Goal: Information Seeking & Learning: Learn about a topic

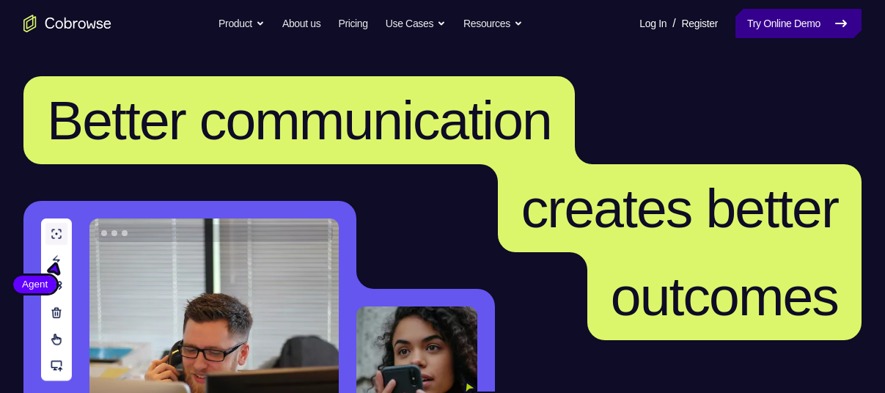
click at [767, 33] on link "Try Online Demo" at bounding box center [799, 23] width 126 height 29
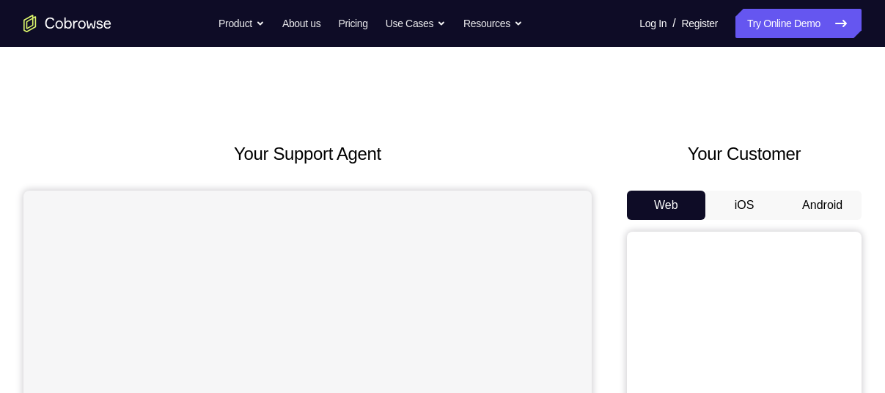
click at [821, 197] on button "Android" at bounding box center [822, 205] width 78 height 29
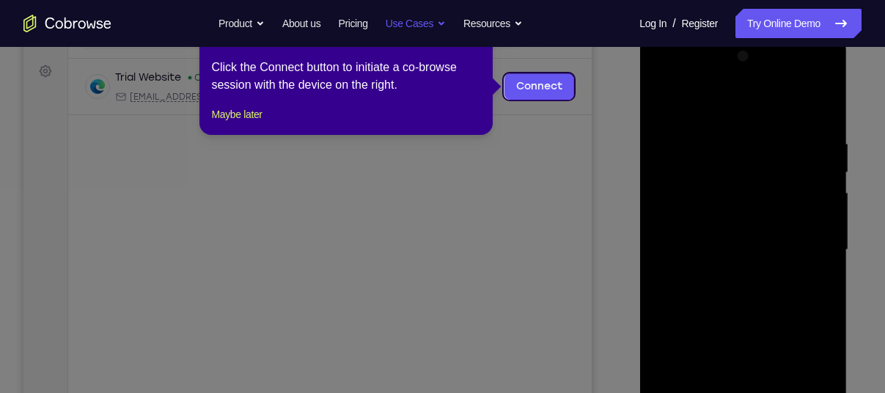
scroll to position [208, 0]
click at [575, 210] on icon at bounding box center [448, 196] width 896 height 393
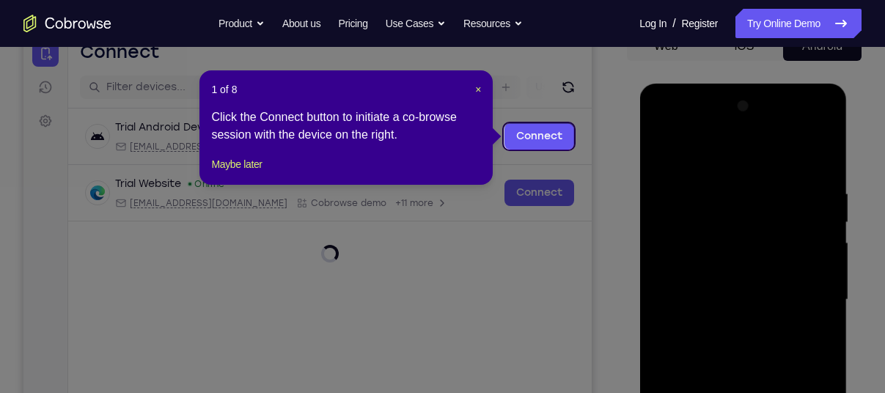
scroll to position [158, 0]
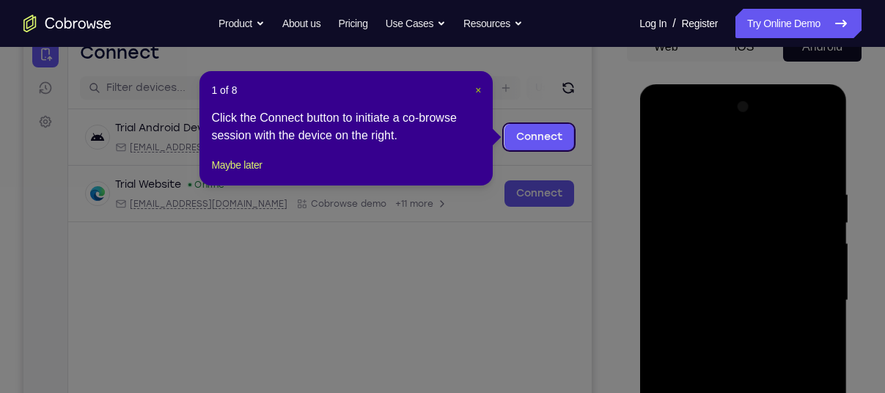
click at [477, 92] on span "×" at bounding box center [478, 90] width 6 height 12
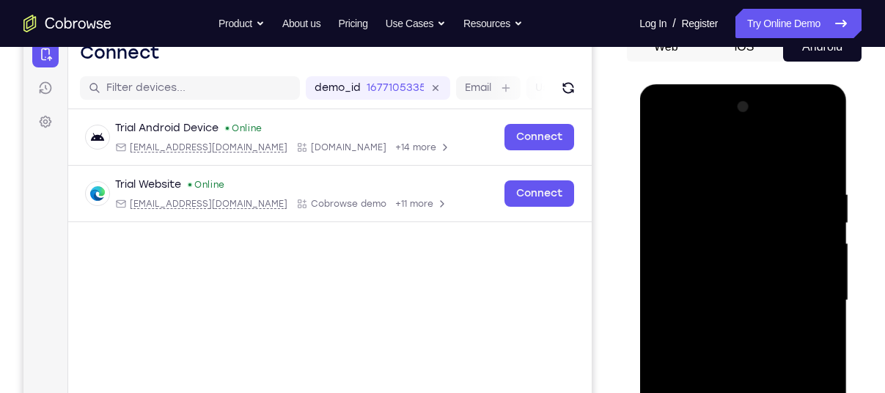
scroll to position [339, 0]
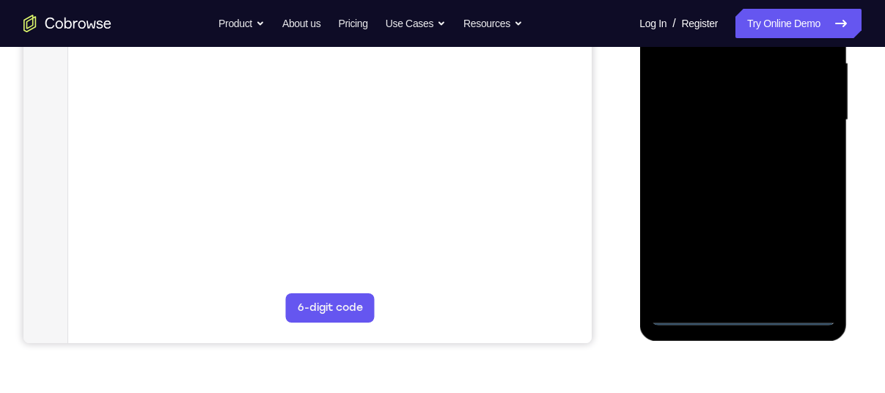
click at [744, 314] on div at bounding box center [743, 120] width 185 height 411
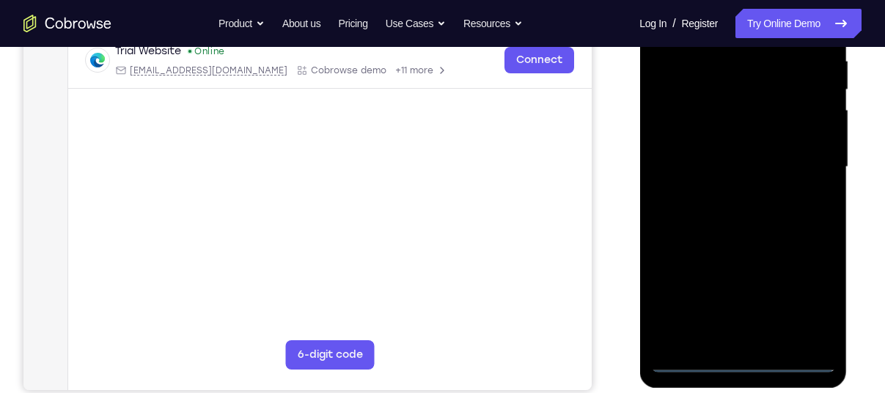
scroll to position [290, 0]
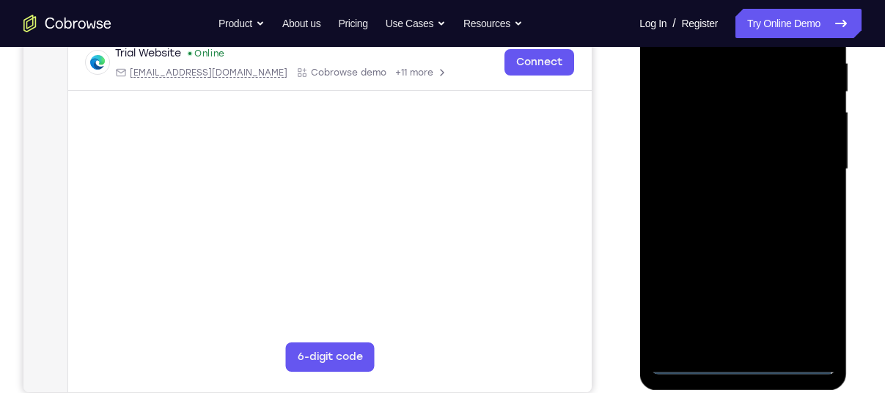
click at [810, 307] on div at bounding box center [743, 169] width 185 height 411
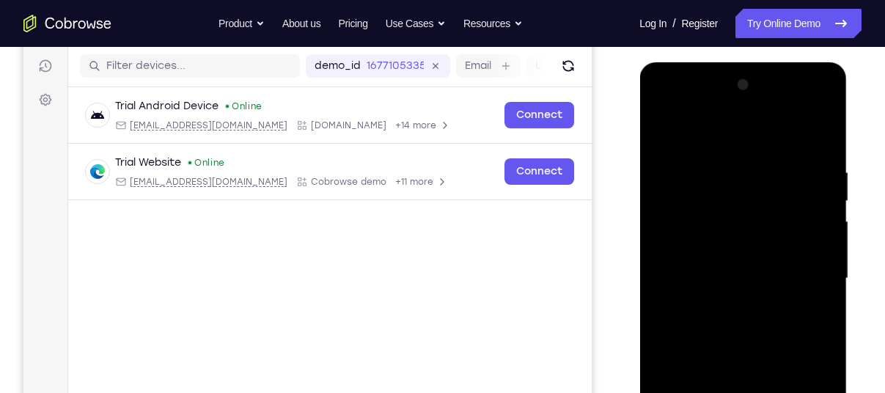
scroll to position [182, 0]
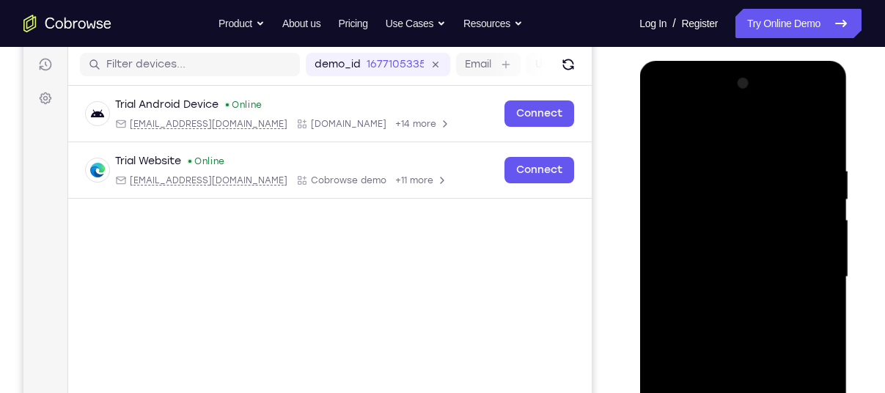
click at [726, 134] on div at bounding box center [743, 277] width 185 height 411
click at [805, 262] on div at bounding box center [743, 277] width 185 height 411
click at [722, 302] on div at bounding box center [743, 277] width 185 height 411
click at [772, 260] on div at bounding box center [743, 277] width 185 height 411
click at [741, 249] on div at bounding box center [743, 277] width 185 height 411
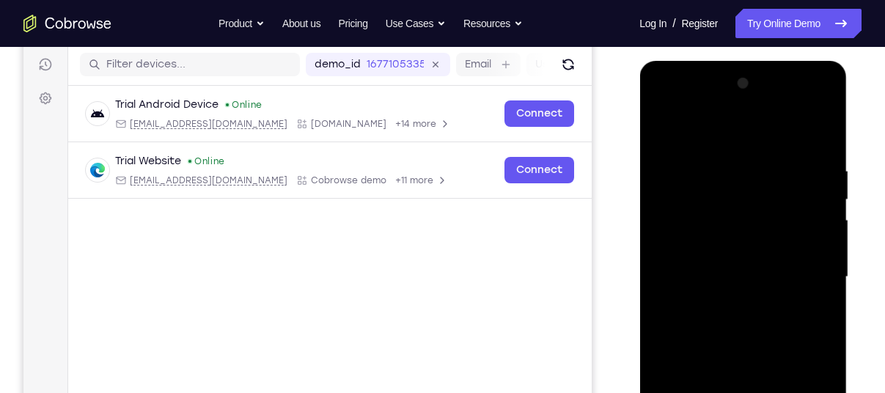
click at [750, 275] on div at bounding box center [743, 277] width 185 height 411
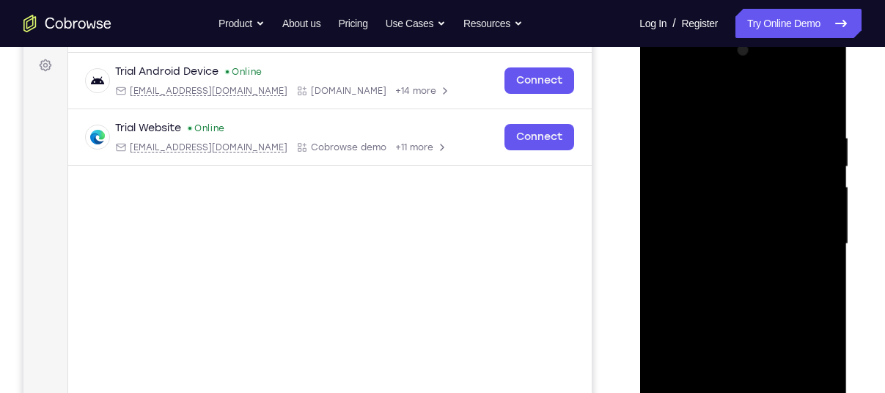
click at [703, 294] on div at bounding box center [743, 244] width 185 height 411
click at [686, 231] on div at bounding box center [743, 244] width 185 height 411
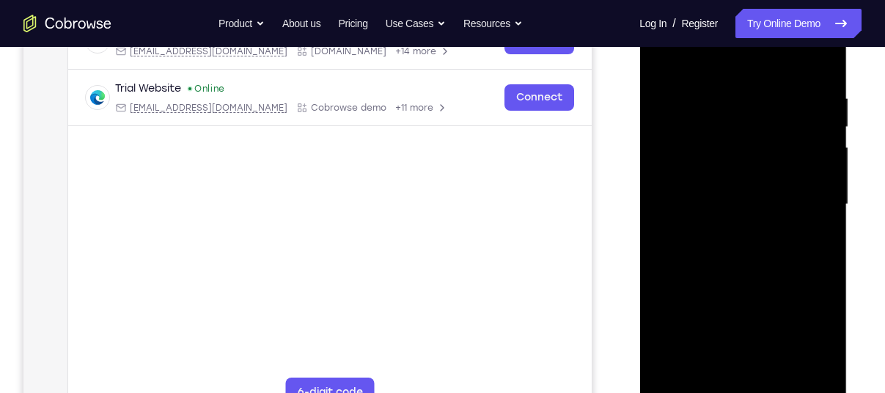
scroll to position [256, 0]
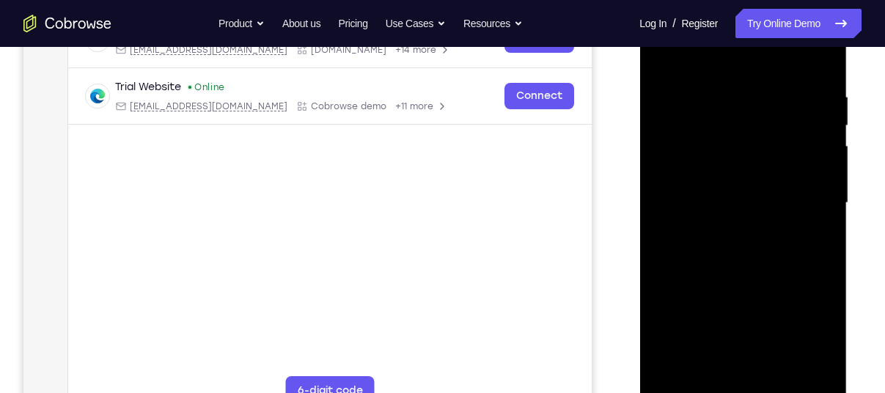
click at [822, 371] on div at bounding box center [743, 203] width 185 height 411
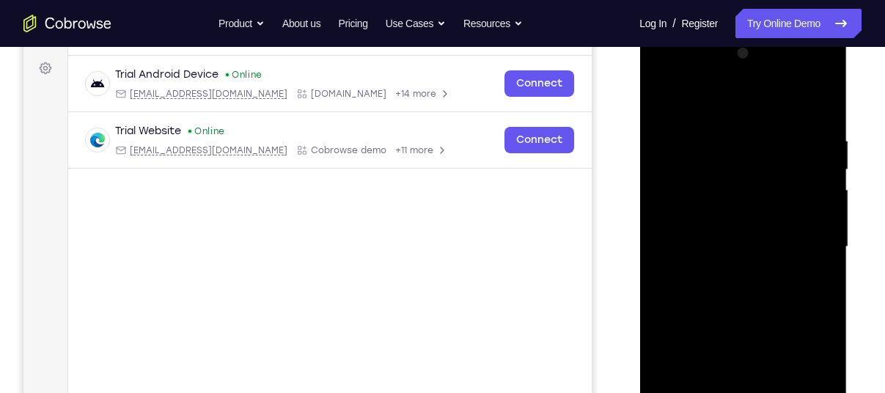
scroll to position [211, 0]
click at [753, 294] on div at bounding box center [743, 248] width 185 height 411
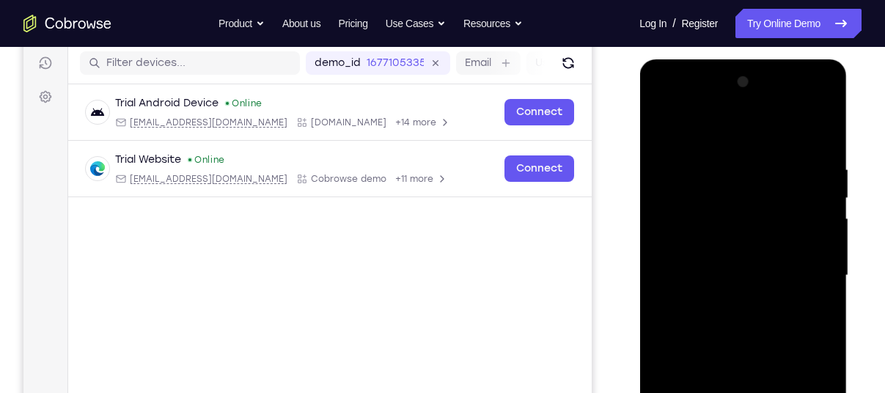
scroll to position [213, 0]
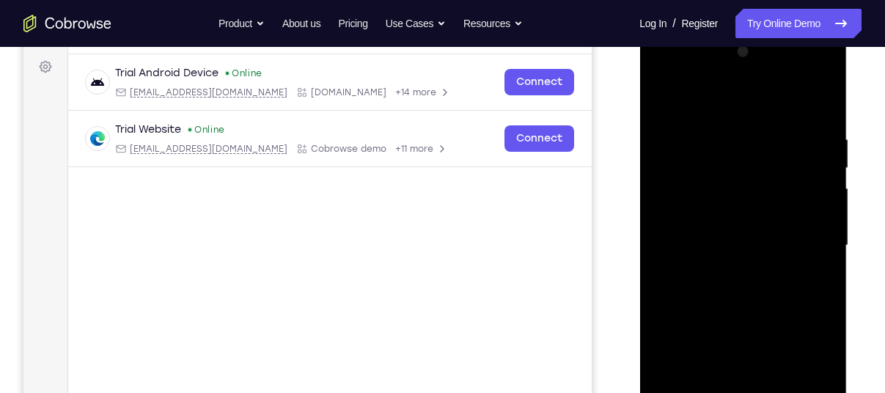
click at [755, 313] on div at bounding box center [743, 245] width 185 height 411
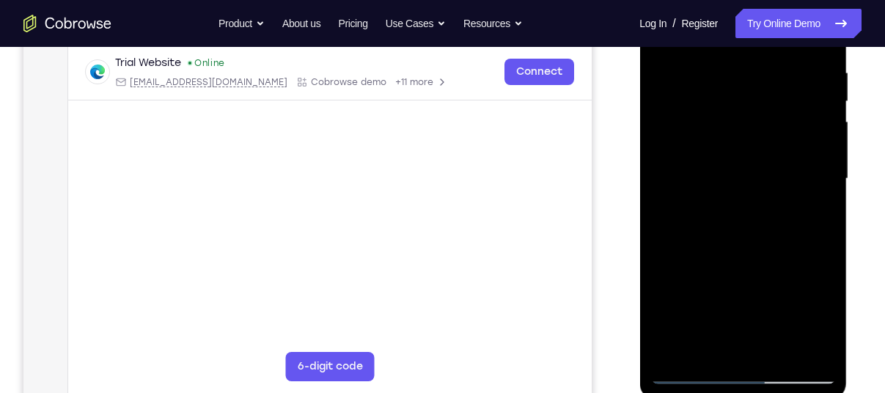
scroll to position [279, 0]
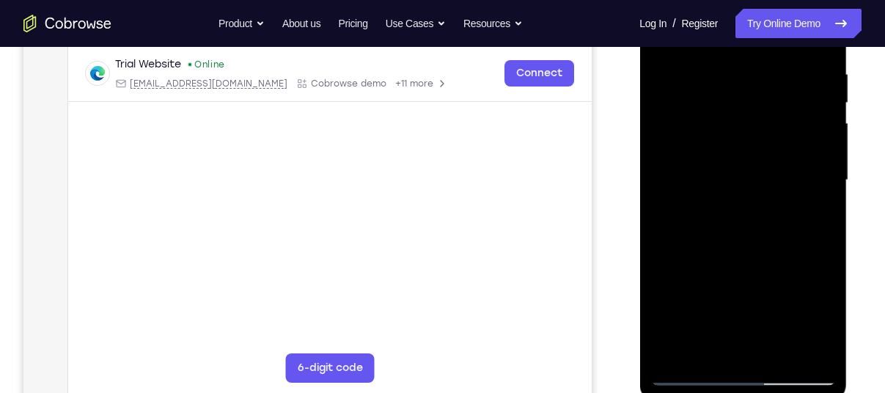
click at [780, 356] on div at bounding box center [743, 180] width 185 height 411
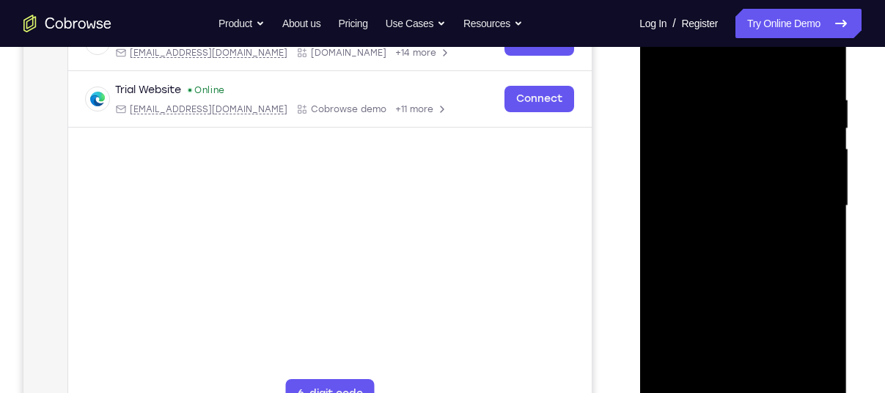
scroll to position [250, 0]
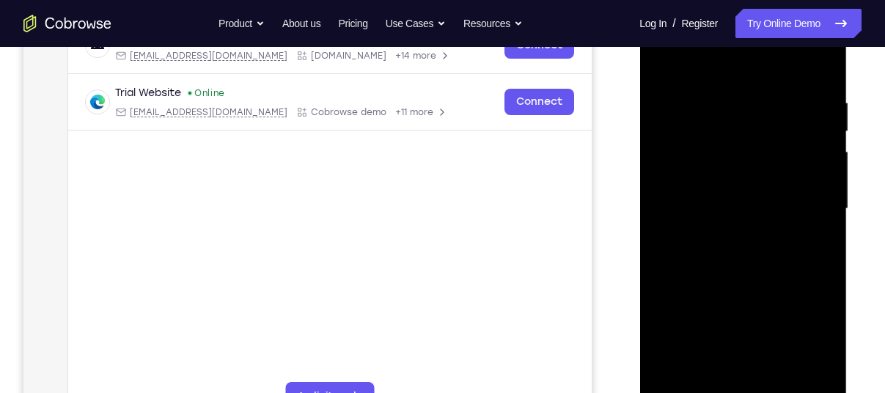
click at [756, 286] on div at bounding box center [743, 209] width 185 height 411
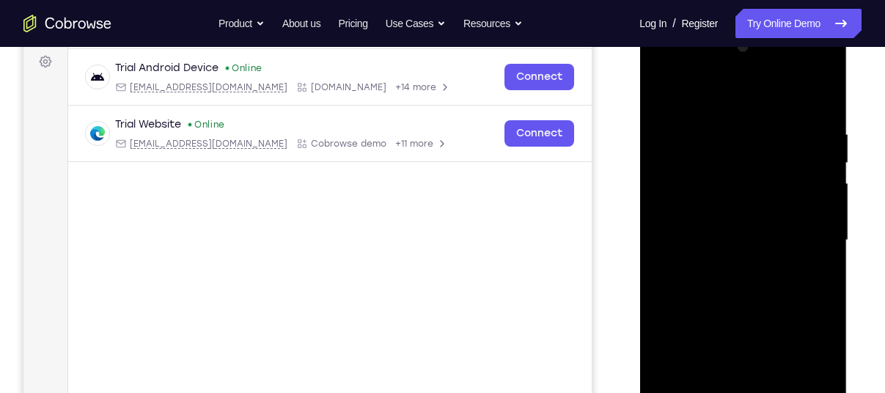
click at [699, 111] on div at bounding box center [743, 240] width 185 height 411
click at [729, 151] on div at bounding box center [743, 240] width 185 height 411
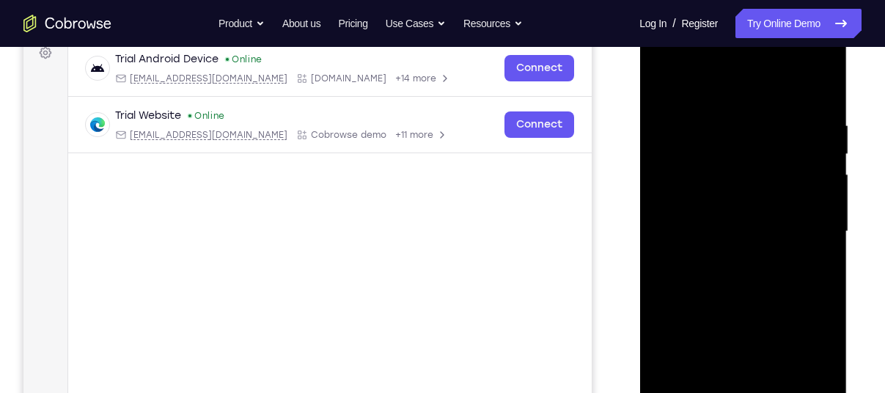
scroll to position [225, 0]
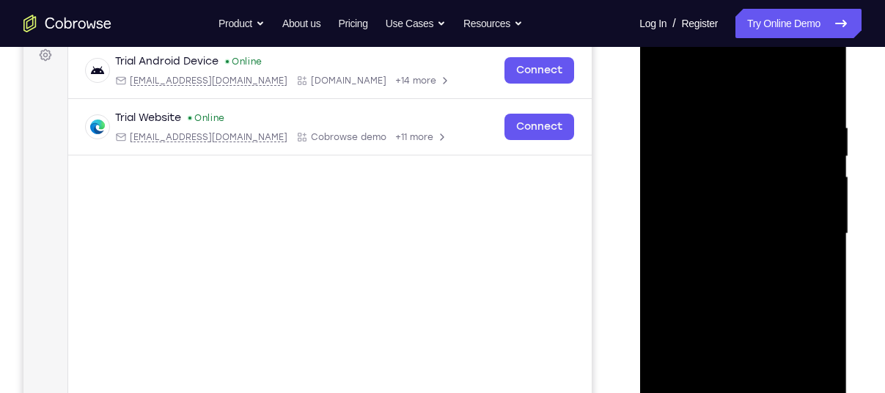
click at [743, 134] on div at bounding box center [743, 234] width 185 height 411
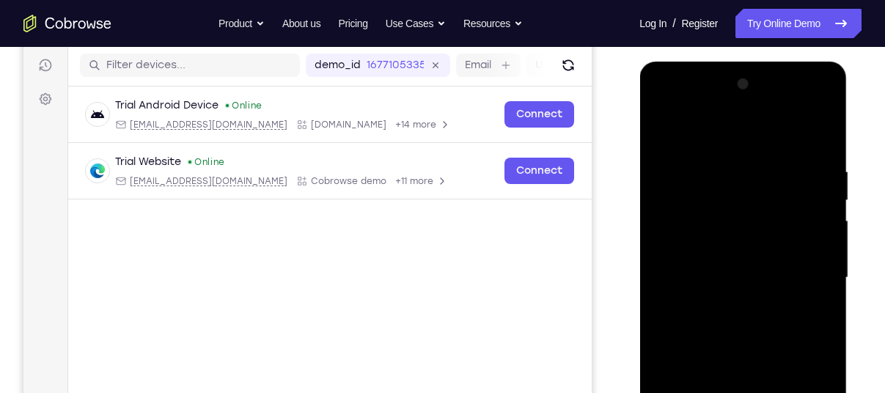
scroll to position [180, 0]
click at [746, 237] on div at bounding box center [743, 278] width 185 height 411
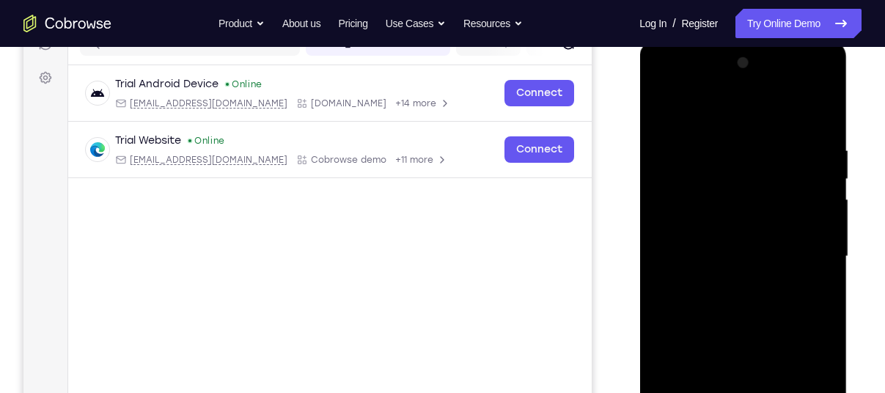
scroll to position [202, 0]
click at [750, 225] on div at bounding box center [743, 257] width 185 height 411
click at [791, 232] on div at bounding box center [743, 257] width 185 height 411
click at [743, 227] on div at bounding box center [743, 257] width 185 height 411
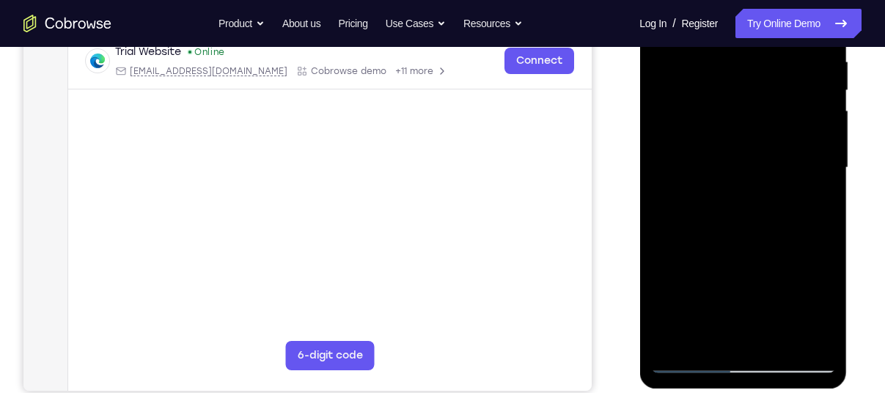
scroll to position [293, 0]
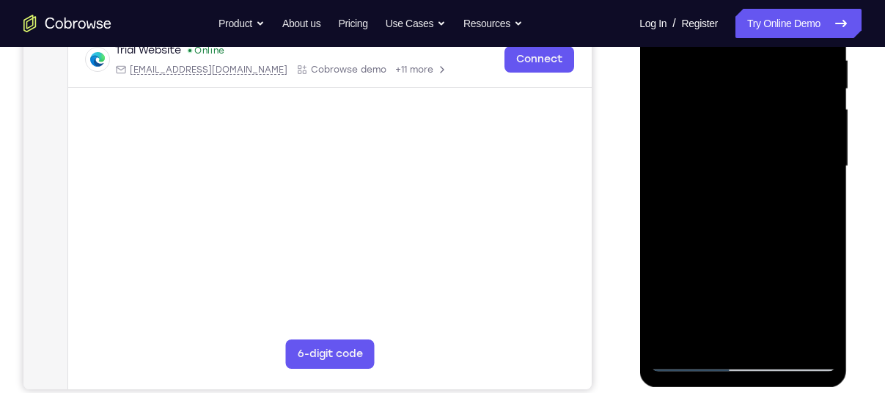
click at [780, 339] on div at bounding box center [743, 166] width 185 height 411
click at [731, 164] on div at bounding box center [743, 166] width 185 height 411
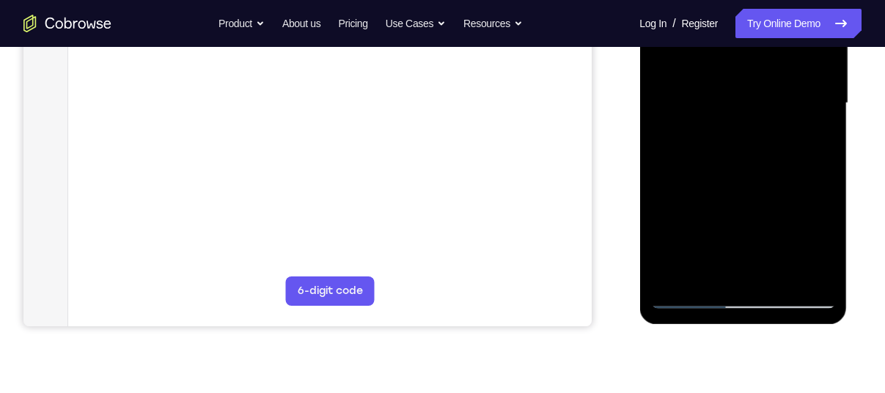
scroll to position [356, 0]
click at [693, 293] on div at bounding box center [743, 102] width 185 height 411
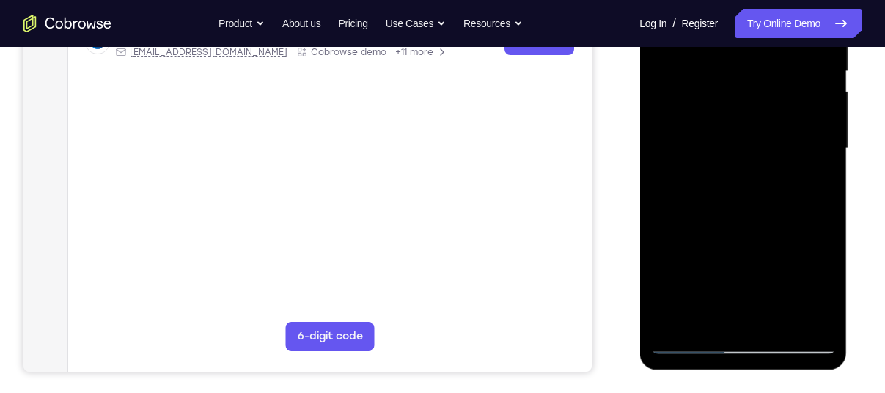
scroll to position [304, 0]
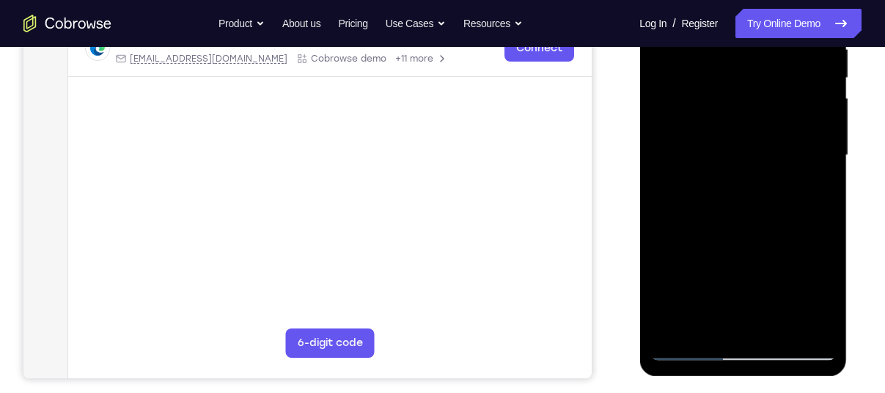
click at [721, 211] on div at bounding box center [743, 155] width 185 height 411
click at [722, 319] on div at bounding box center [743, 155] width 185 height 411
drag, startPoint x: 114, startPoint y: 355, endPoint x: 625, endPoint y: 285, distance: 515.2
click at [625, 285] on div "Your Support Agent Your Customer Web iOS Android" at bounding box center [442, 108] width 838 height 542
click at [668, 322] on div at bounding box center [743, 155] width 185 height 411
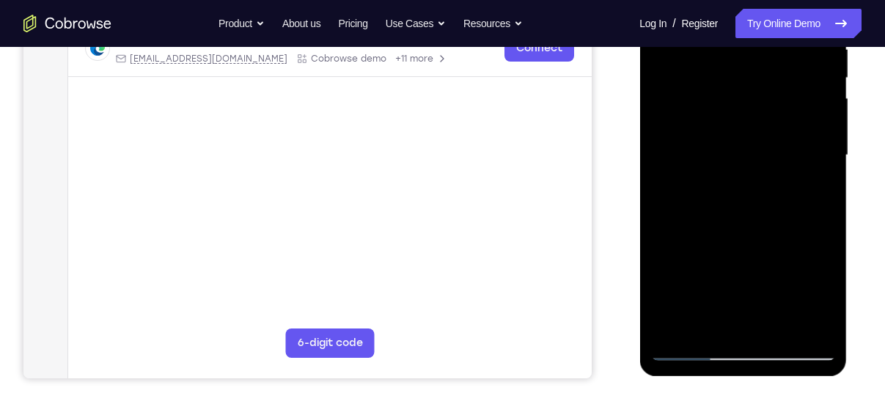
click at [668, 322] on div at bounding box center [743, 155] width 185 height 411
drag, startPoint x: 733, startPoint y: 325, endPoint x: 807, endPoint y: 320, distance: 75.0
click at [807, 320] on div at bounding box center [743, 155] width 185 height 411
click at [689, 313] on div at bounding box center [743, 155] width 185 height 411
click at [667, 322] on div at bounding box center [743, 155] width 185 height 411
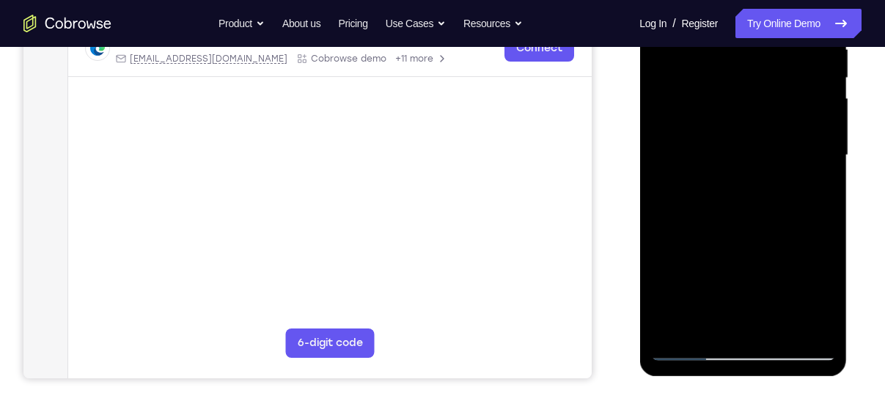
click at [667, 322] on div at bounding box center [743, 155] width 185 height 411
click at [670, 295] on div at bounding box center [743, 155] width 185 height 411
click at [750, 318] on div at bounding box center [743, 155] width 185 height 411
click at [666, 297] on div at bounding box center [743, 155] width 185 height 411
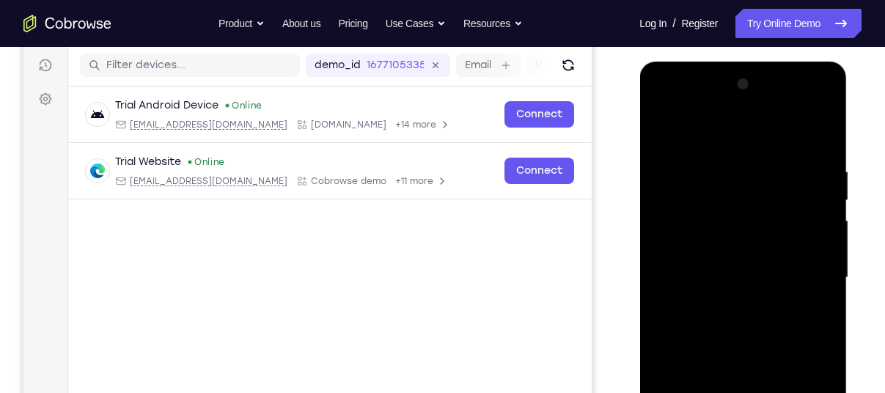
scroll to position [180, 0]
click at [670, 132] on div at bounding box center [743, 278] width 185 height 411
click at [656, 119] on div at bounding box center [743, 278] width 185 height 411
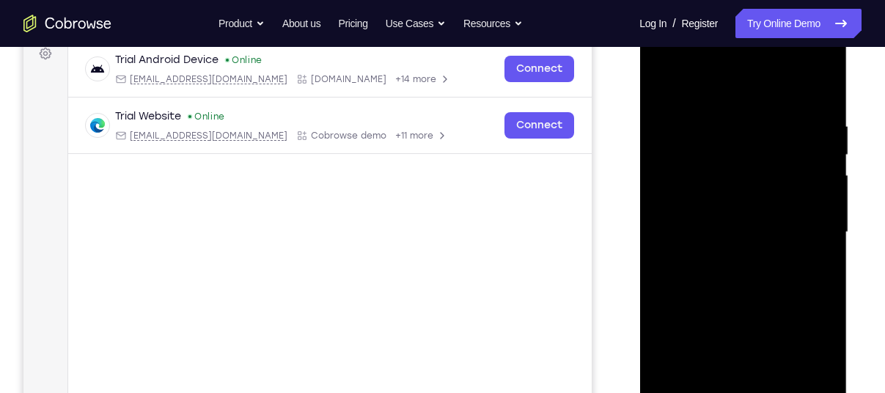
scroll to position [230, 0]
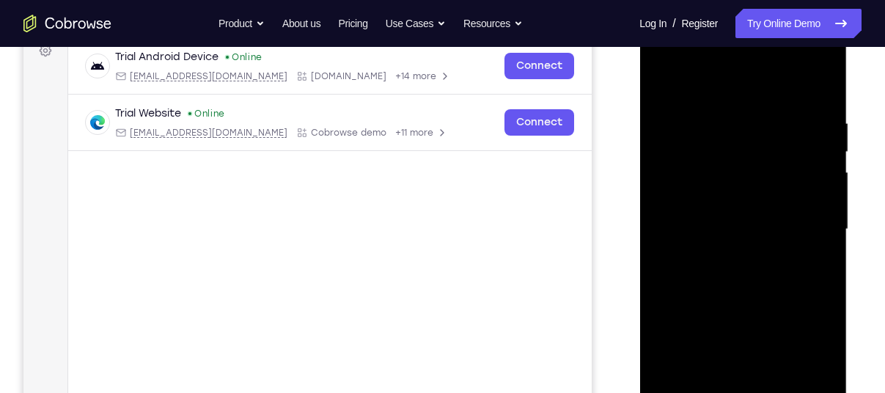
click at [687, 193] on div at bounding box center [743, 229] width 185 height 411
click at [827, 287] on div at bounding box center [743, 229] width 185 height 411
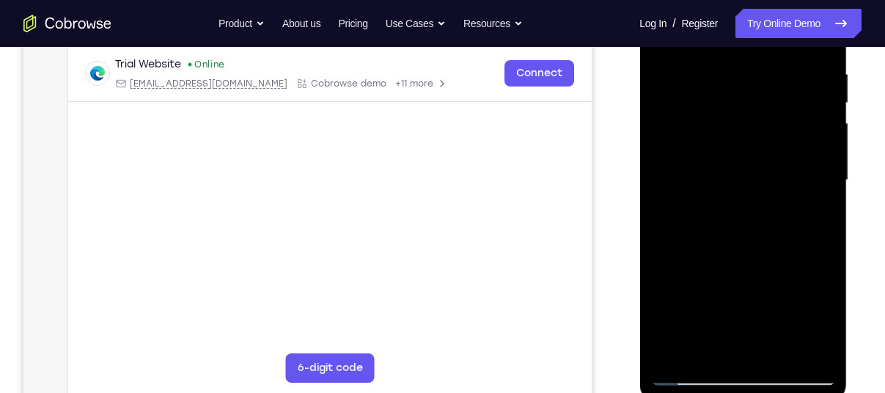
click at [826, 249] on div at bounding box center [743, 180] width 185 height 411
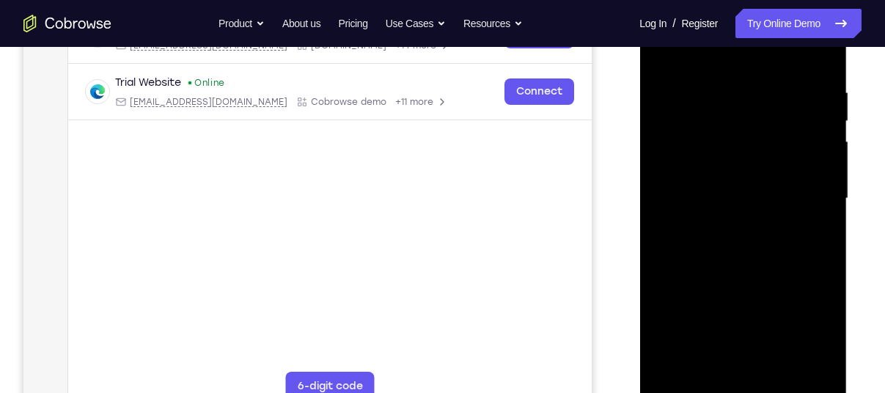
scroll to position [259, 0]
click at [748, 349] on div at bounding box center [743, 200] width 185 height 411
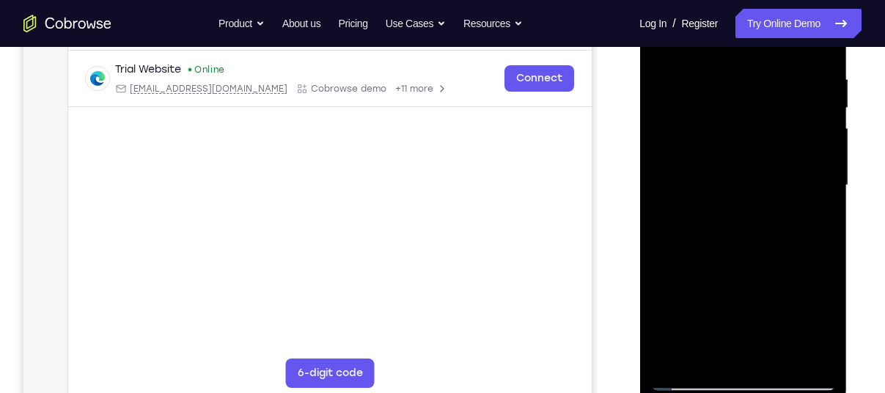
click at [771, 359] on div at bounding box center [743, 185] width 185 height 411
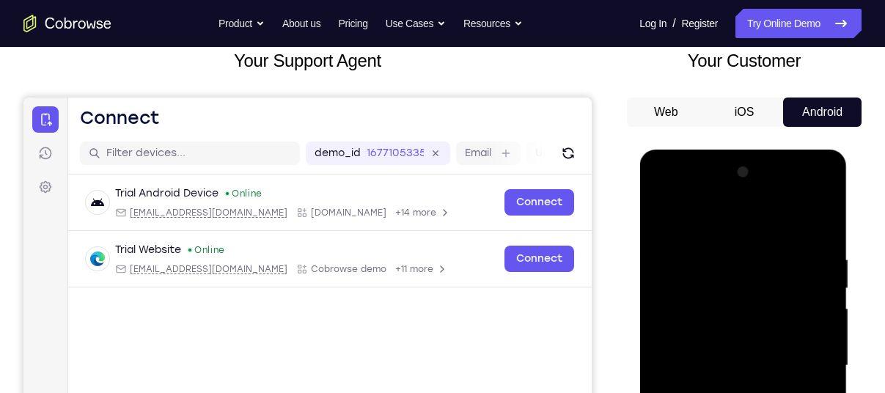
scroll to position [92, 0]
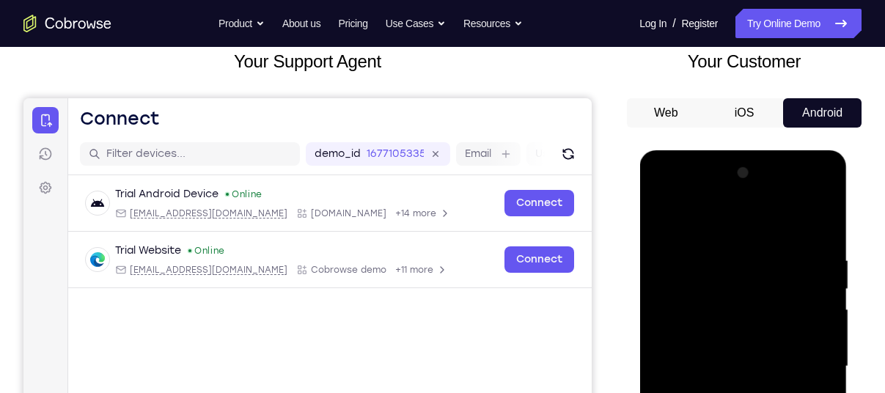
click at [668, 222] on div at bounding box center [743, 366] width 185 height 411
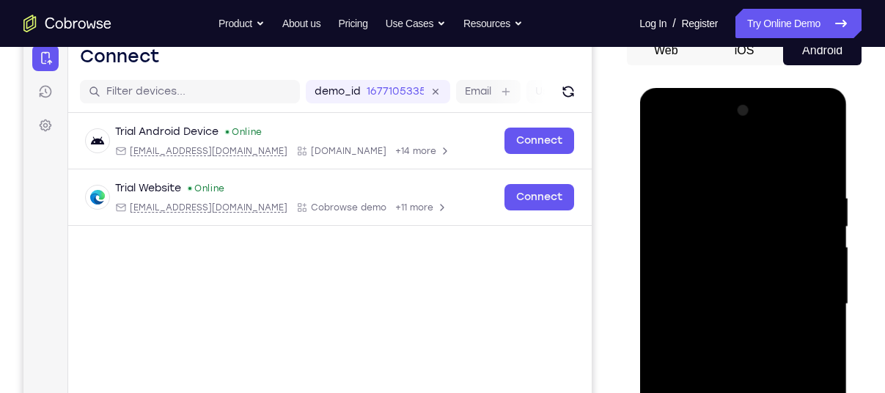
scroll to position [155, 0]
click at [661, 153] on div at bounding box center [743, 303] width 185 height 411
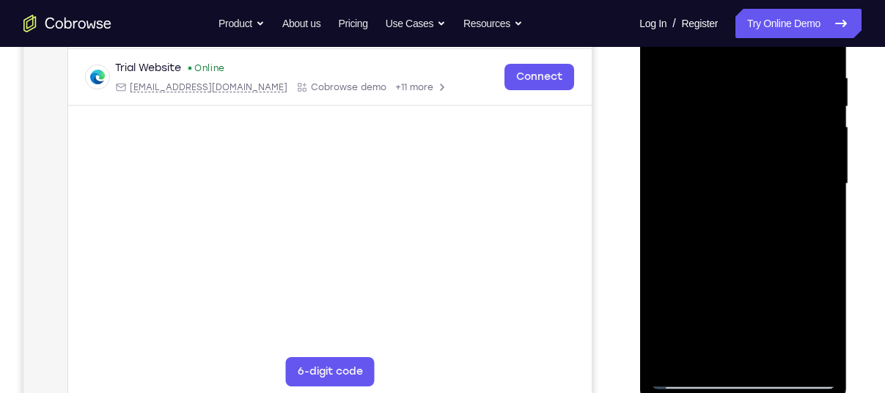
scroll to position [279, 0]
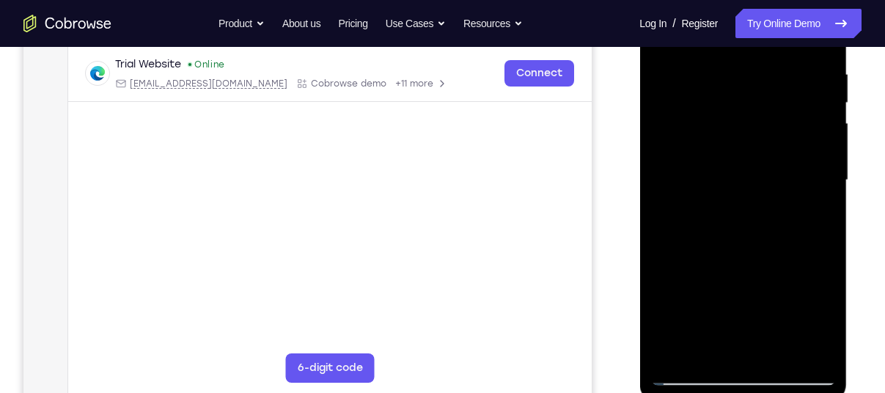
click at [717, 350] on div at bounding box center [743, 180] width 185 height 411
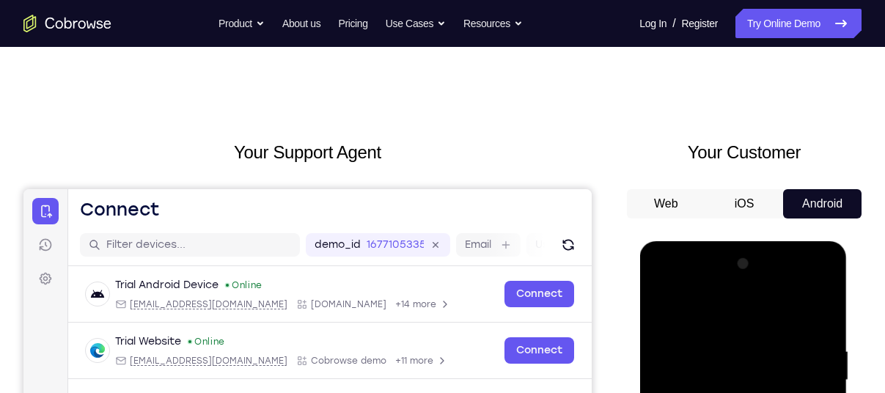
scroll to position [0, 0]
